Goal: Transaction & Acquisition: Purchase product/service

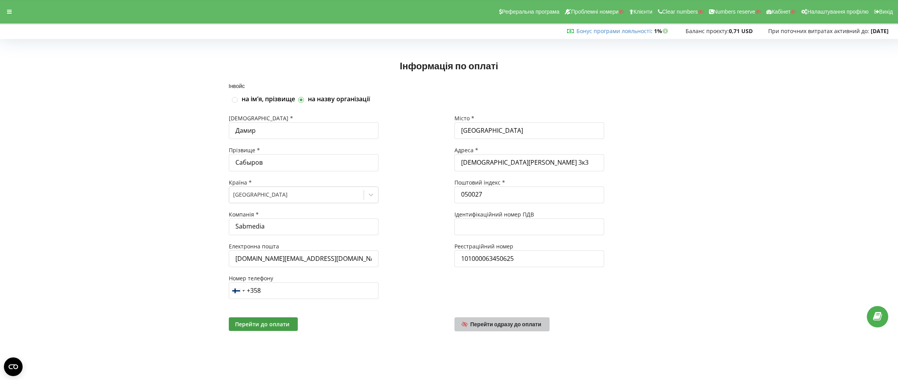
click at [522, 323] on span "Перейти одразу до оплати" at bounding box center [505, 324] width 71 height 7
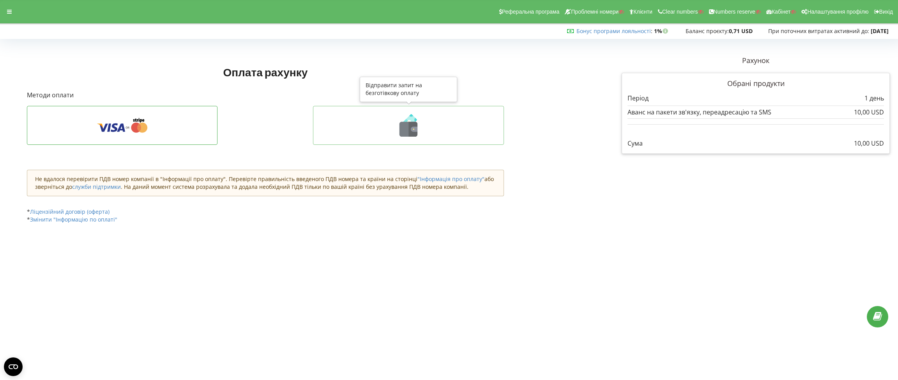
click at [403, 128] on icon at bounding box center [408, 129] width 18 height 15
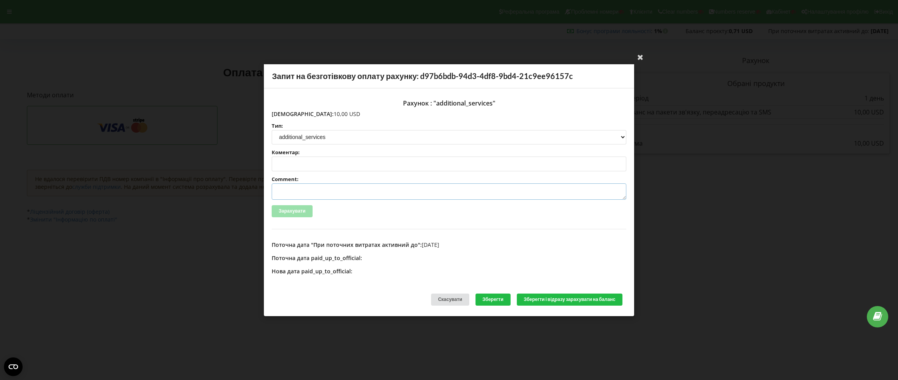
click at [305, 191] on textarea "Comment:" at bounding box center [449, 192] width 355 height 16
paste textarea "№672 от 09.09.2025"
type textarea "Счет №672 от 09.09.2025 на ТОО Нетпик"
click at [544, 299] on button "Зберегти і відразу зарахувати на баланс" at bounding box center [570, 300] width 106 height 12
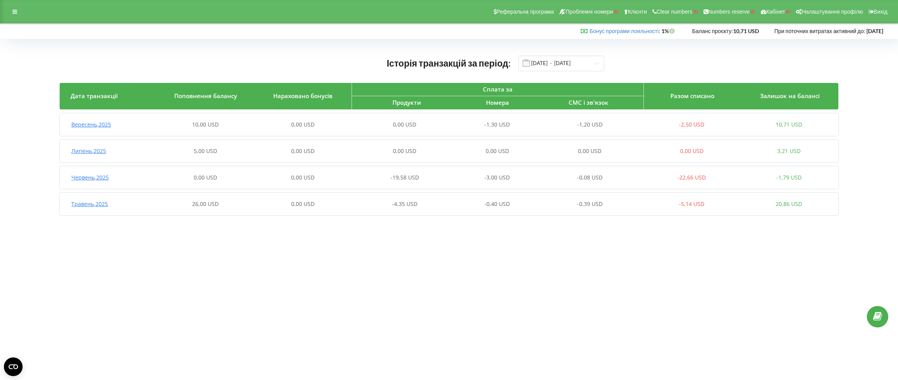
click at [96, 125] on span "Вересень , 2025" at bounding box center [91, 124] width 40 height 7
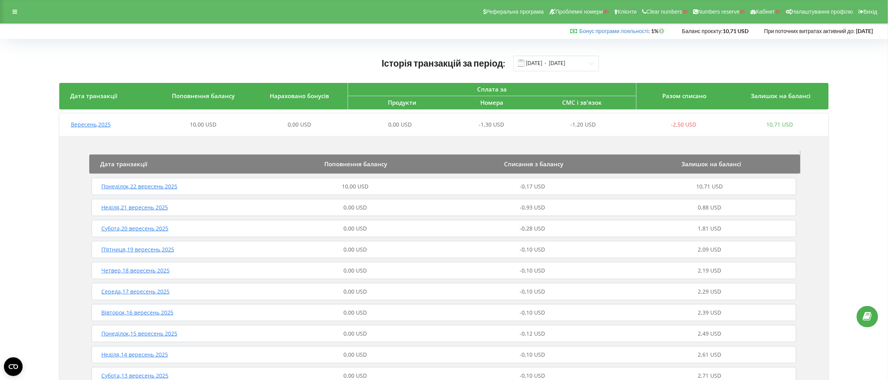
click at [152, 190] on span "Понеділок , 22 вересень 2025" at bounding box center [139, 186] width 76 height 7
